Goal: Information Seeking & Learning: Find specific fact

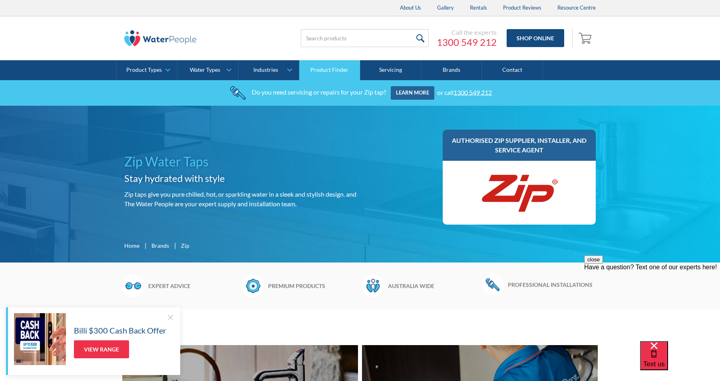
click at [325, 69] on link "Product Finder" at bounding box center [329, 70] width 61 height 20
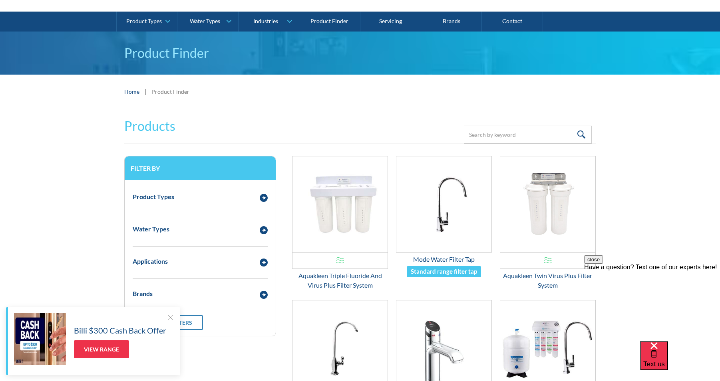
scroll to position [48, 0]
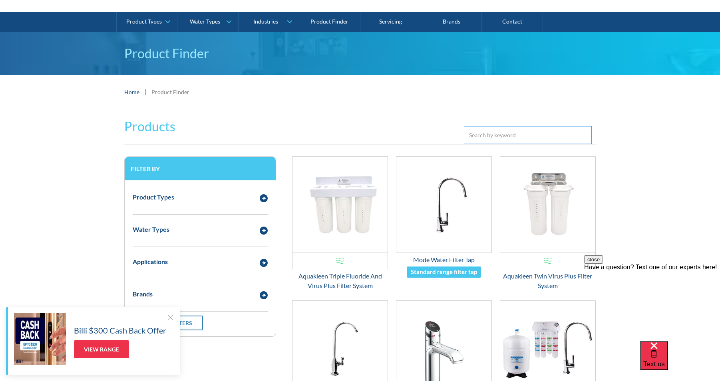
click at [478, 133] on input "Email Form 3" at bounding box center [528, 135] width 128 height 18
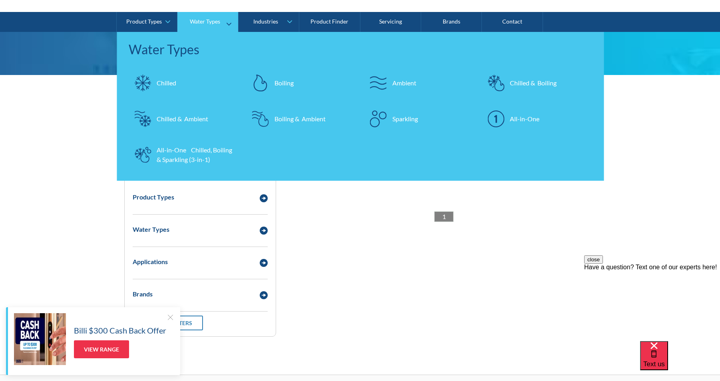
type input "1.5Z3-s"
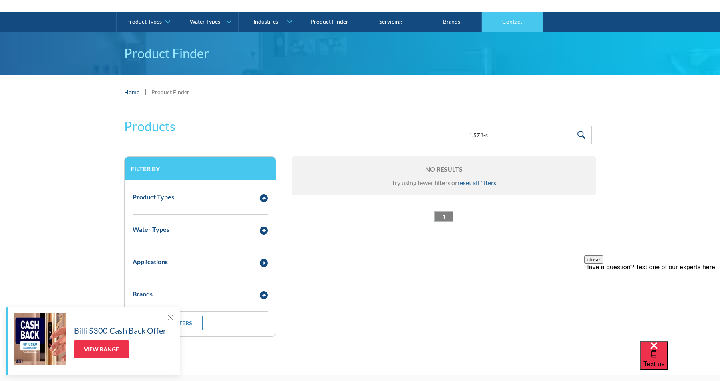
click at [520, 22] on link "Contact" at bounding box center [512, 22] width 61 height 20
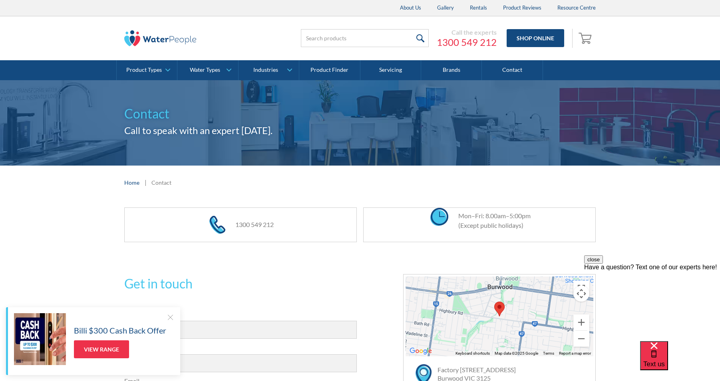
drag, startPoint x: 675, startPoint y: 358, endPoint x: 645, endPoint y: 347, distance: 32.3
click at [665, 356] on div "Text us" at bounding box center [654, 356] width 22 height 27
drag, startPoint x: 347, startPoint y: 201, endPoint x: 357, endPoint y: 198, distance: 9.6
click at [170, 316] on div at bounding box center [170, 318] width 8 height 8
